Goal: Transaction & Acquisition: Purchase product/service

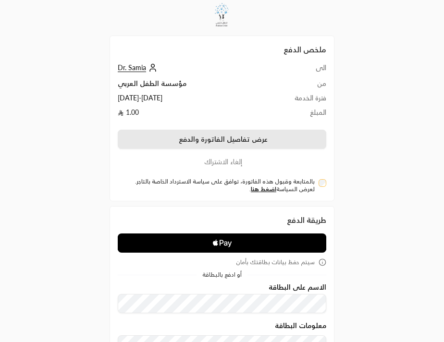
scroll to position [44, 0]
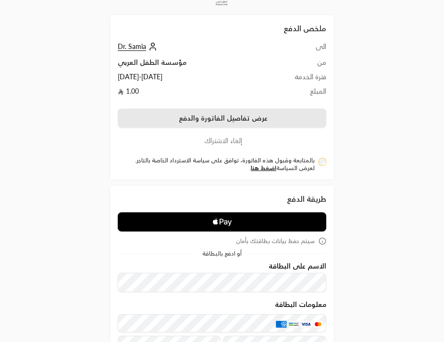
click at [284, 109] on button "عرض تفاصيل الفاتورة والدفع" at bounding box center [222, 118] width 208 height 19
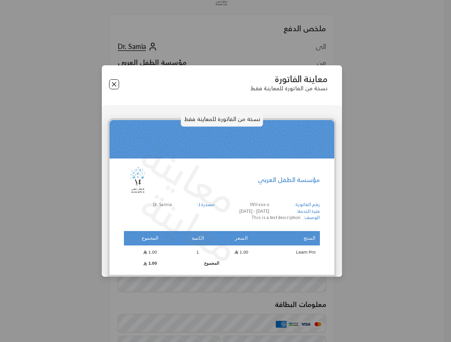
click at [114, 84] on button "Close" at bounding box center [114, 84] width 10 height 10
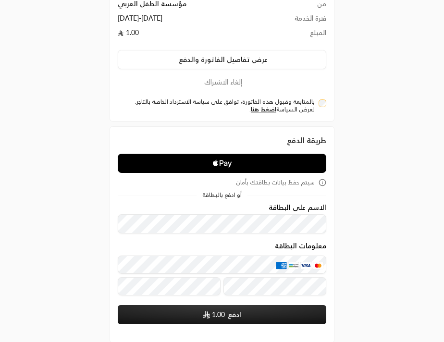
scroll to position [134, 0]
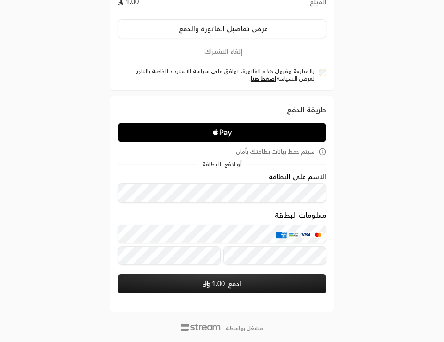
click at [368, 115] on div "ملخص الدفع الى Dr. Samia من مؤسسة الطفل ال[DEMOGRAPHIC_DATA] فترة الخدمة [DATE]…" at bounding box center [222, 123] width 444 height 475
click at [102, 160] on div "ملخص الدفع الى Dr. Samia من مؤسسة الطفل ال[DEMOGRAPHIC_DATA] فترة الخدمة [DATE]…" at bounding box center [222, 123] width 240 height 475
click at [82, 207] on div "ملخص الدفع الى Dr. Samia من مؤسسة الطفل ال[DEMOGRAPHIC_DATA] فترة الخدمة [DATE]…" at bounding box center [222, 123] width 444 height 475
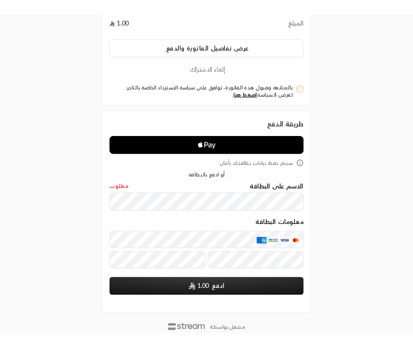
scroll to position [0, 0]
